Goal: Information Seeking & Learning: Learn about a topic

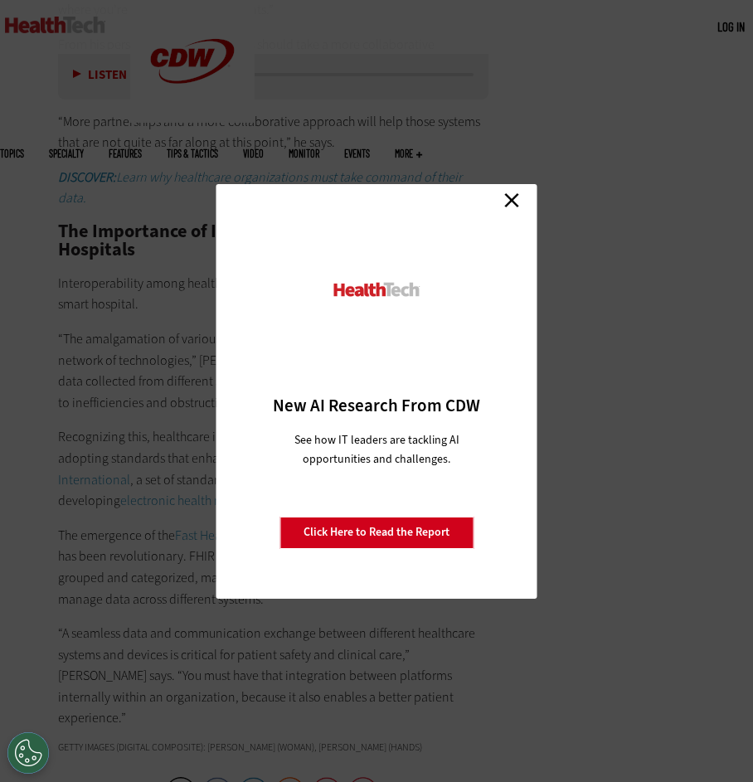
scroll to position [2922, 0]
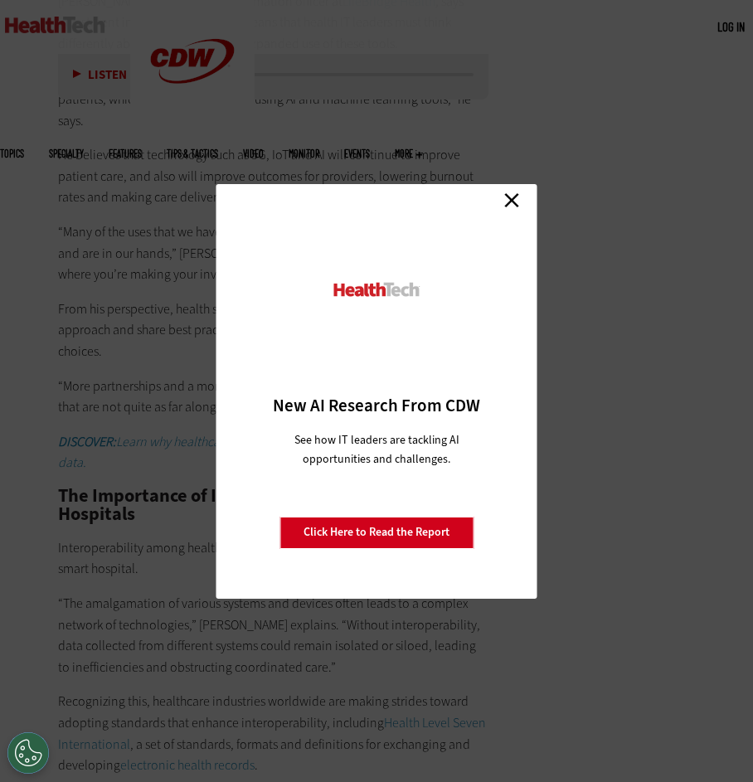
click at [510, 201] on link "Close" at bounding box center [511, 200] width 25 height 25
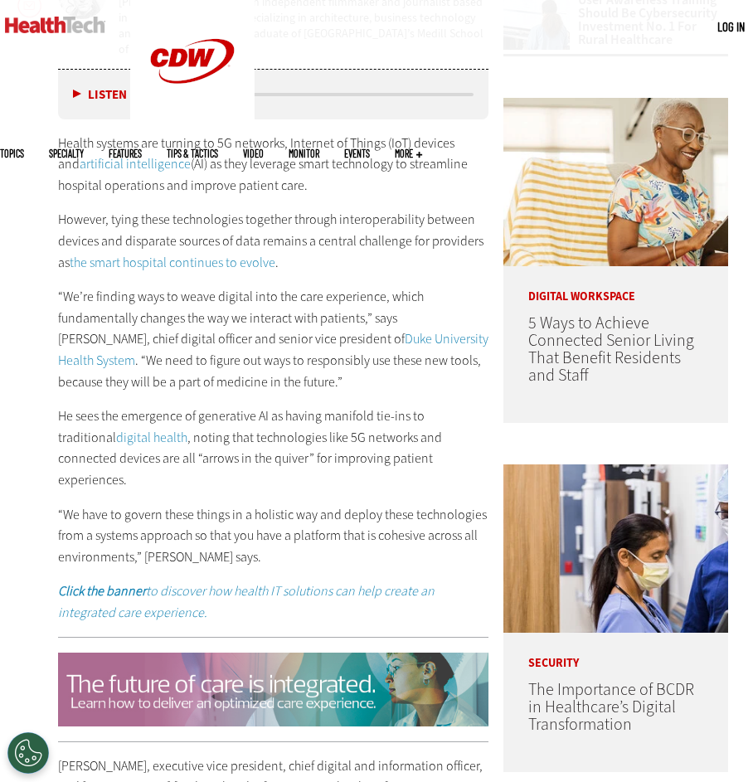
scroll to position [245, 0]
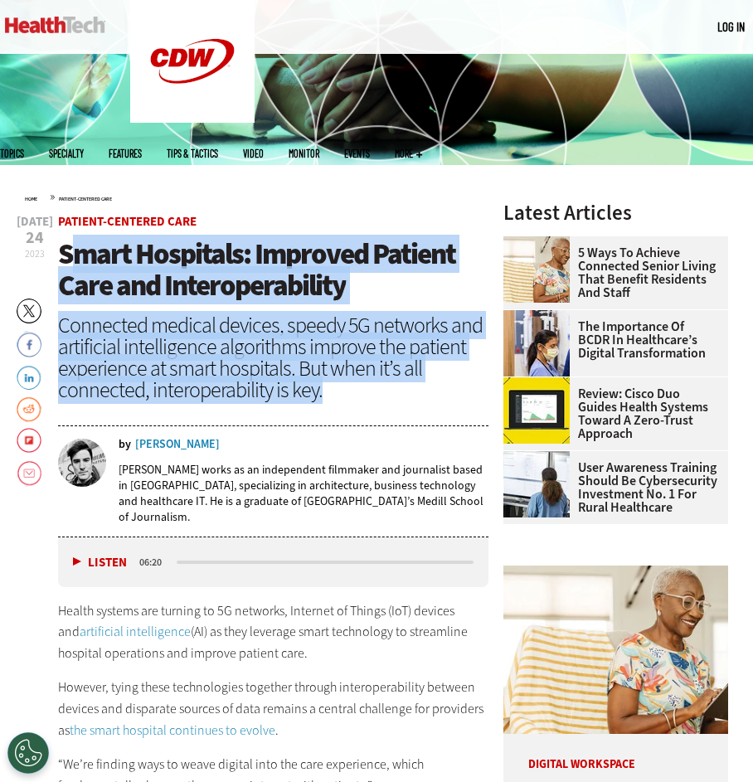
drag, startPoint x: 70, startPoint y: 249, endPoint x: 332, endPoint y: 392, distance: 297.9
click at [332, 392] on header "[DATE] Twitter Facebook LinkedIn Reddit Flipboard Email Patient-Centered Care S…" at bounding box center [273, 376] width 430 height 321
copy header "mart Hospitals: Improved Patient Care and Interoperability Connected medical de…"
click at [245, 351] on div "Connected medical devices, speedy 5G networks and artificial intelligence algor…" at bounding box center [273, 357] width 430 height 86
drag, startPoint x: 344, startPoint y: 395, endPoint x: 58, endPoint y: 262, distance: 315.2
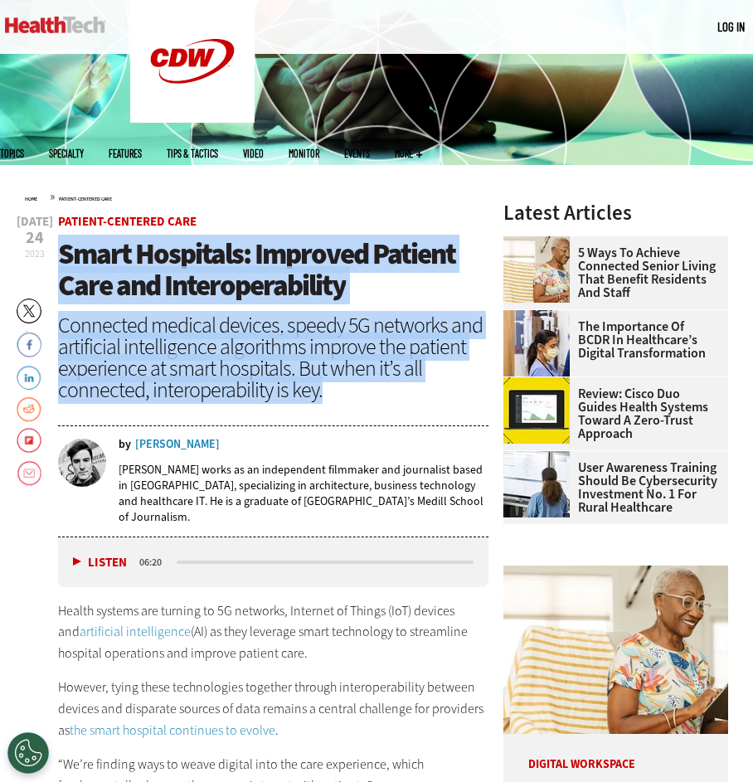
click at [58, 262] on header "[DATE] Twitter Facebook LinkedIn Reddit Flipboard Email Patient-Centered Care S…" at bounding box center [273, 376] width 430 height 321
copy header "Smart Hospitals: Improved Patient Care and Interoperability Connected medical d…"
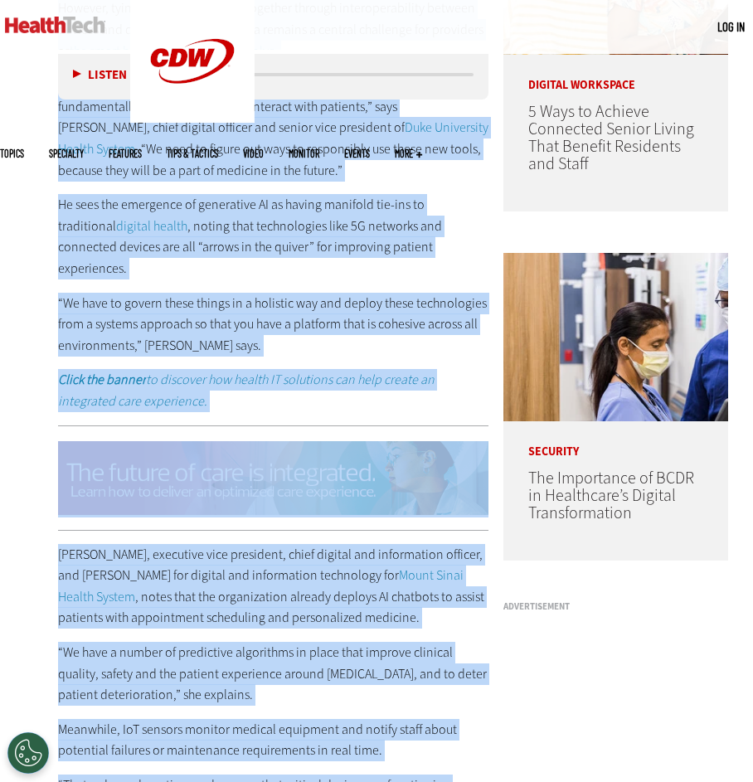
scroll to position [969, 0]
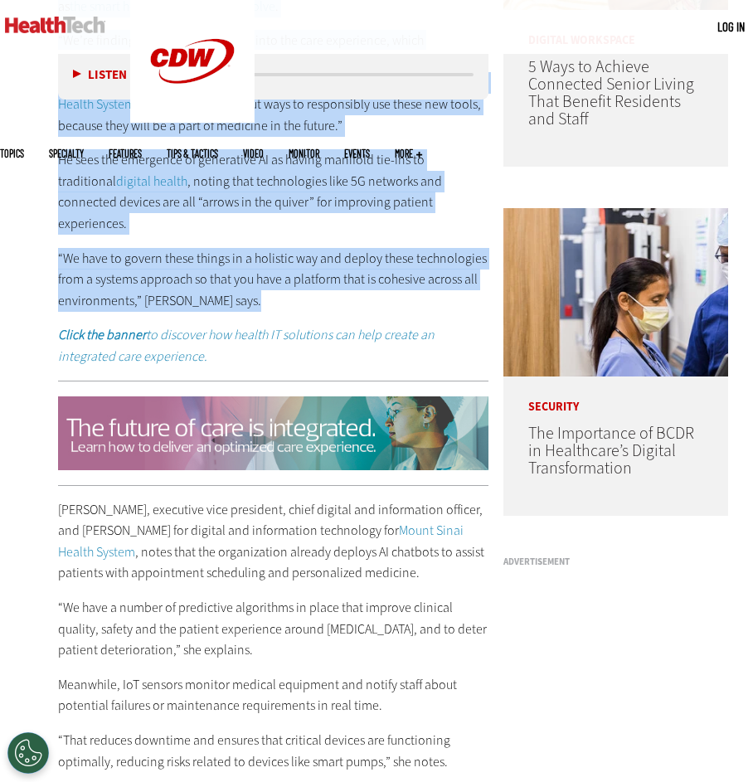
drag, startPoint x: 58, startPoint y: 337, endPoint x: 232, endPoint y: 279, distance: 183.5
click at [232, 279] on div "Health systems are turning to 5G networks, Internet of Things (IoT) devices and…" at bounding box center [273, 121] width 430 height 491
copy div "Loremi dolorsi ame consect ad 3E seddoeiu, Temporin ut Labore (EtD) magnaal eni…"
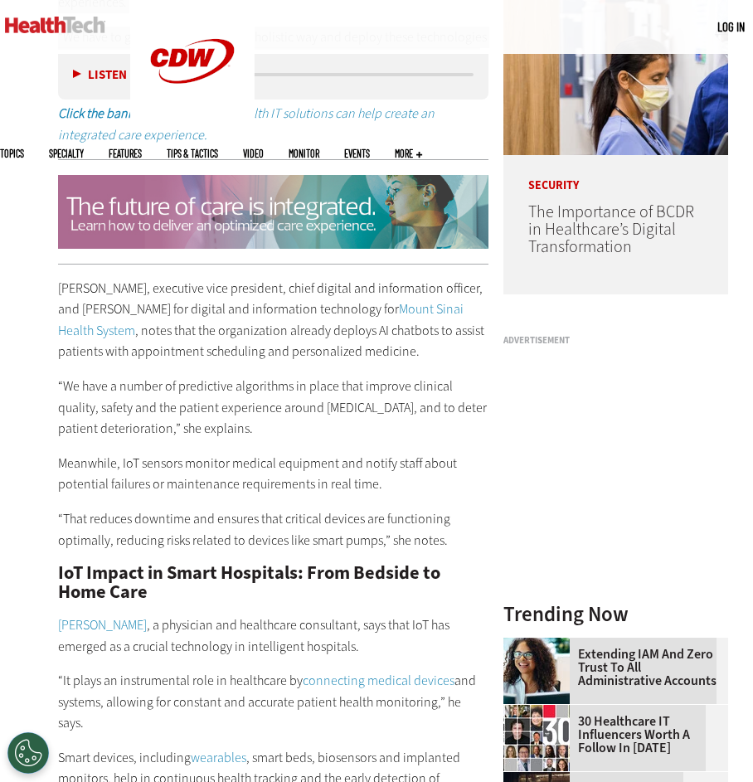
scroll to position [1202, 0]
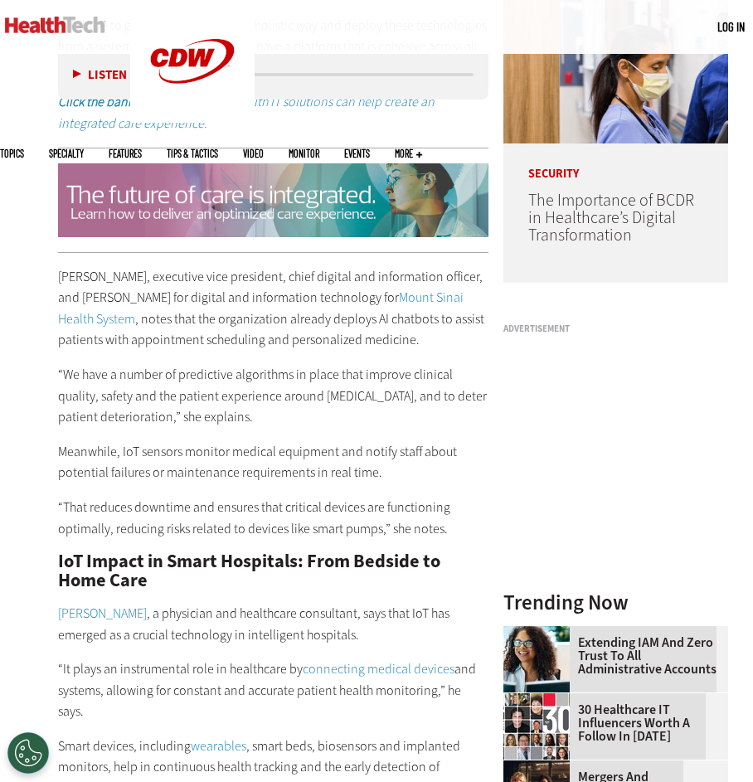
drag, startPoint x: 61, startPoint y: 239, endPoint x: 122, endPoint y: 372, distance: 146.5
click at [250, 538] on div "[PERSON_NAME], executive vice president, chief digital and information officer,…" at bounding box center [273, 654] width 430 height 777
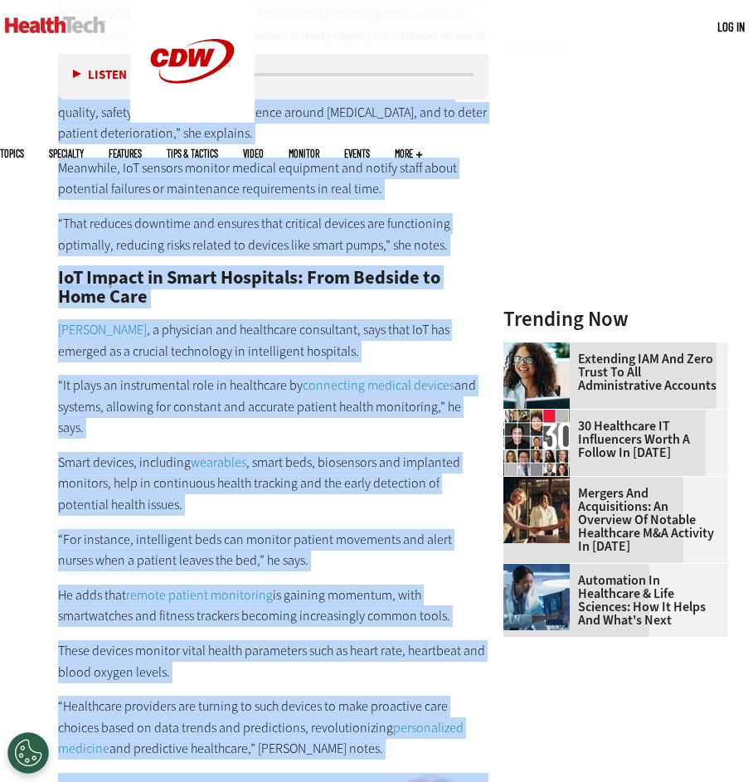
scroll to position [1710, 0]
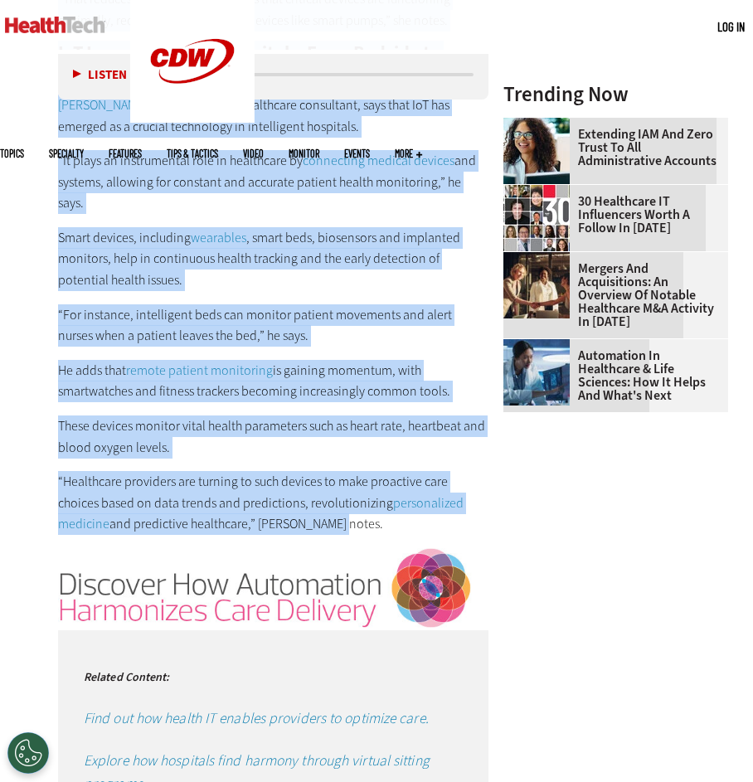
drag, startPoint x: 59, startPoint y: 240, endPoint x: 325, endPoint y: 461, distance: 346.1
click at [325, 461] on div "[PERSON_NAME], executive vice president, chief digital and information officer,…" at bounding box center [273, 146] width 430 height 777
copy div "Loremip Dolor, sitametco adip elitseddo, eiusm tempori utl etdoloremag aliquae,…"
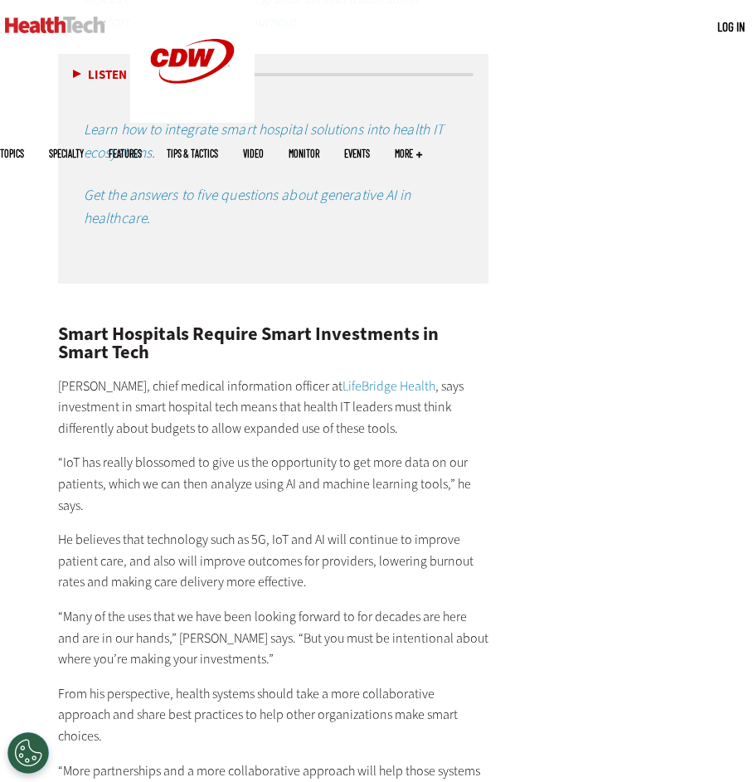
scroll to position [2545, 0]
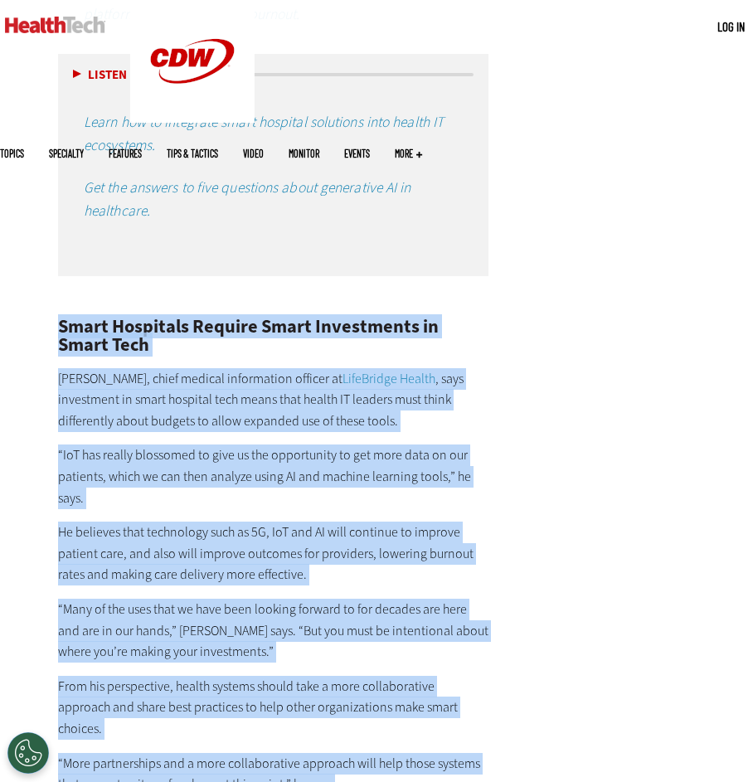
drag, startPoint x: 54, startPoint y: 264, endPoint x: 426, endPoint y: 725, distance: 592.4
copy div "Lorem Ipsumdolo Sitamet Conse Adipiscinge se Doeiu Temp Incid Utlabo, etdol mag…"
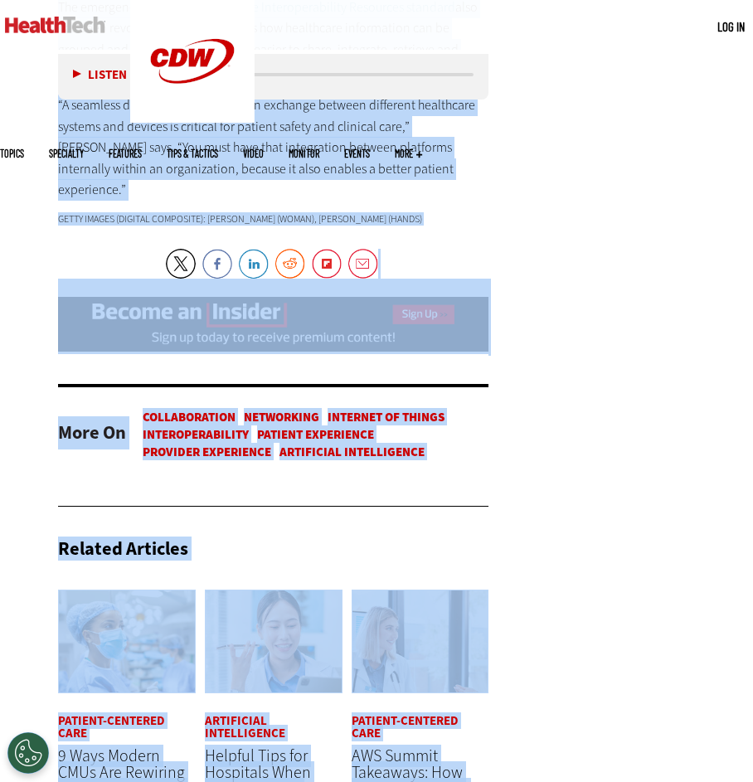
scroll to position [3902, 0]
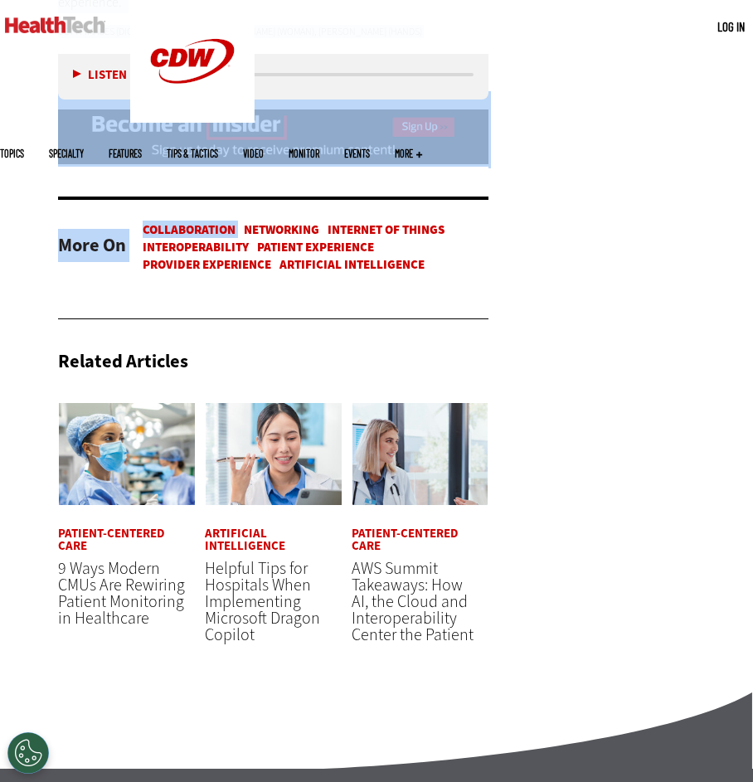
drag, startPoint x: 56, startPoint y: 352, endPoint x: 259, endPoint y: 108, distance: 317.9
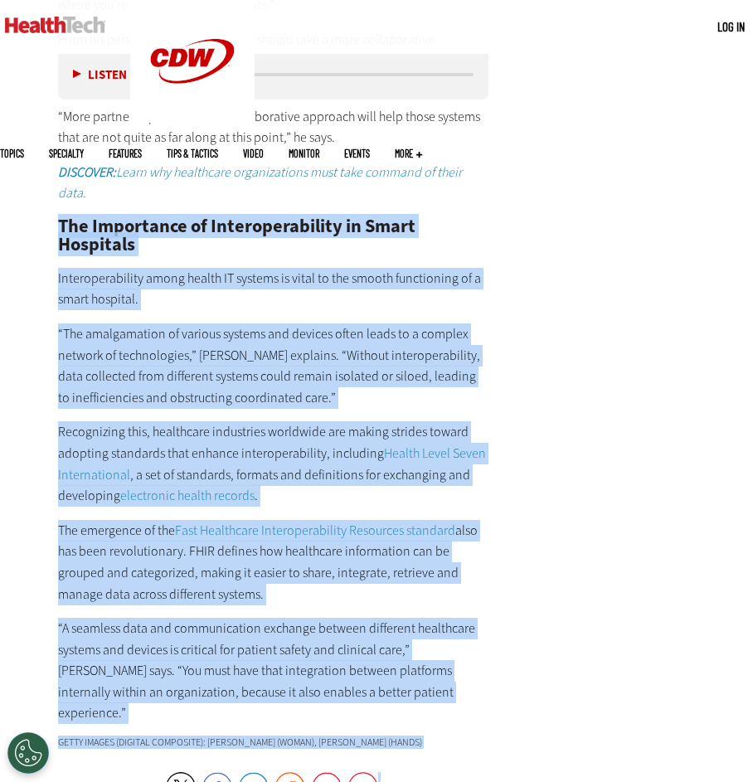
scroll to position [3320, 0]
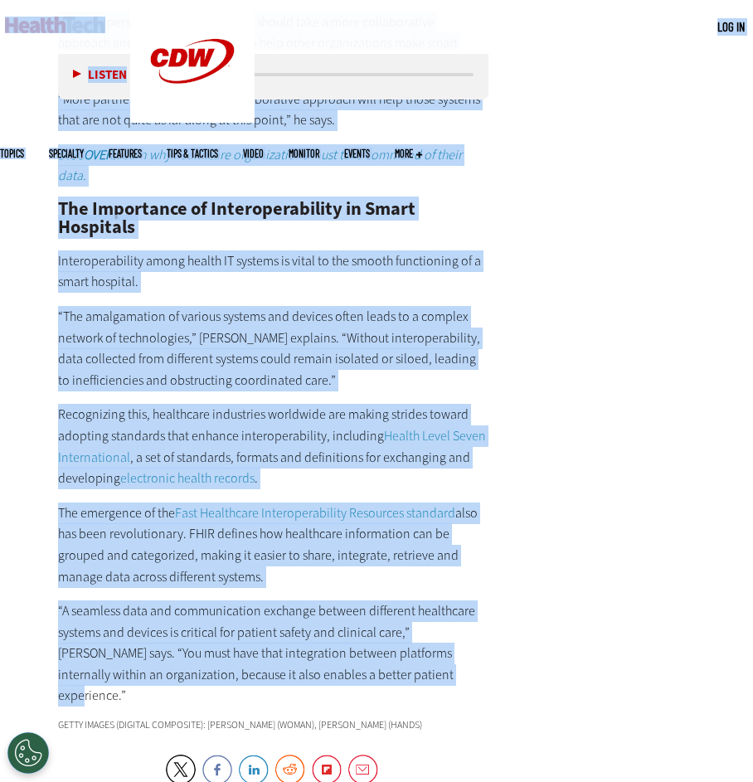
scroll to position [3175, 0]
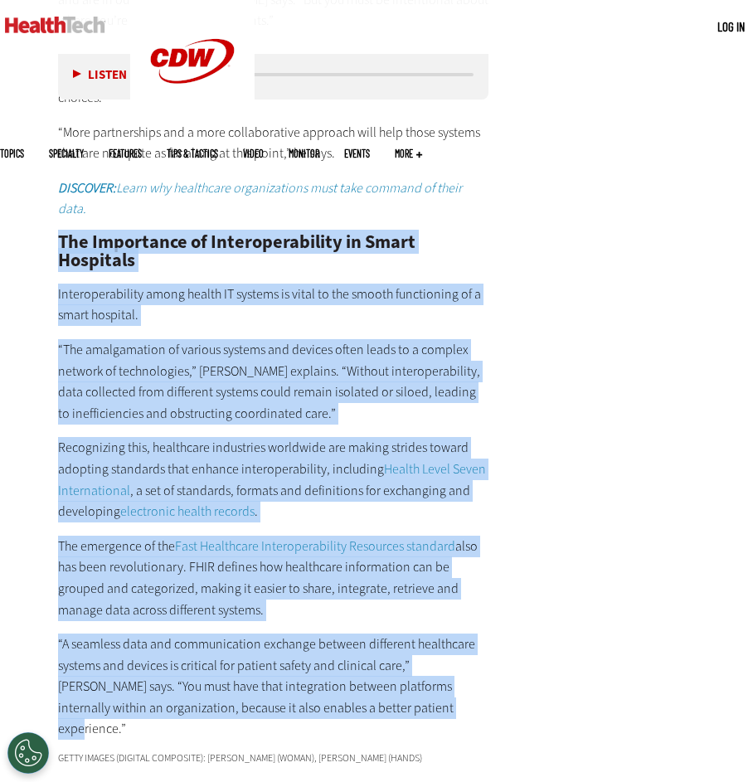
drag, startPoint x: 434, startPoint y: 488, endPoint x: 68, endPoint y: 148, distance: 499.7
copy div "Lor Ipsumdolor si Ametconsectetura el Seddo Eiusmodte Incididuntutlabo etdol ma…"
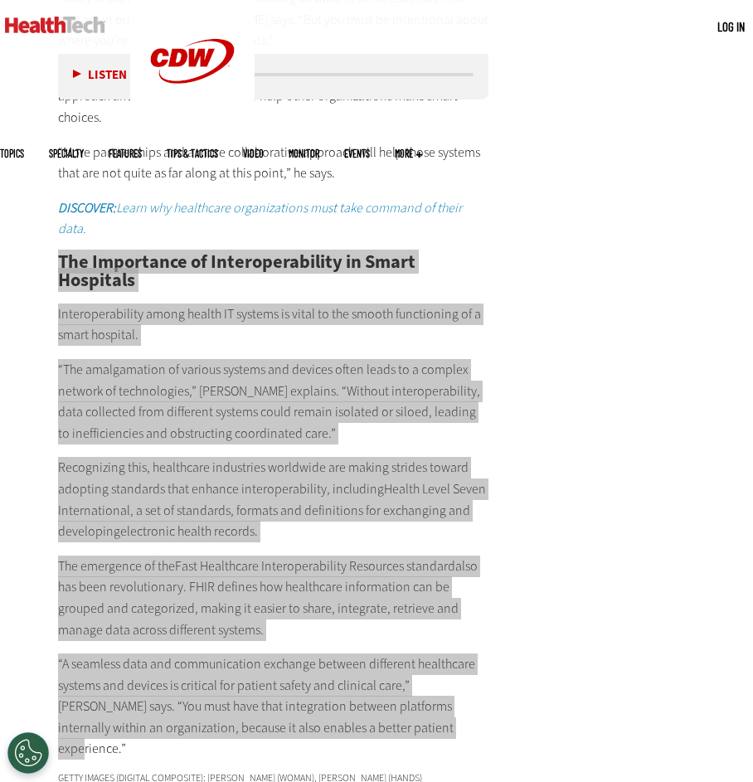
scroll to position [3601, 0]
